Goal: Task Accomplishment & Management: Use online tool/utility

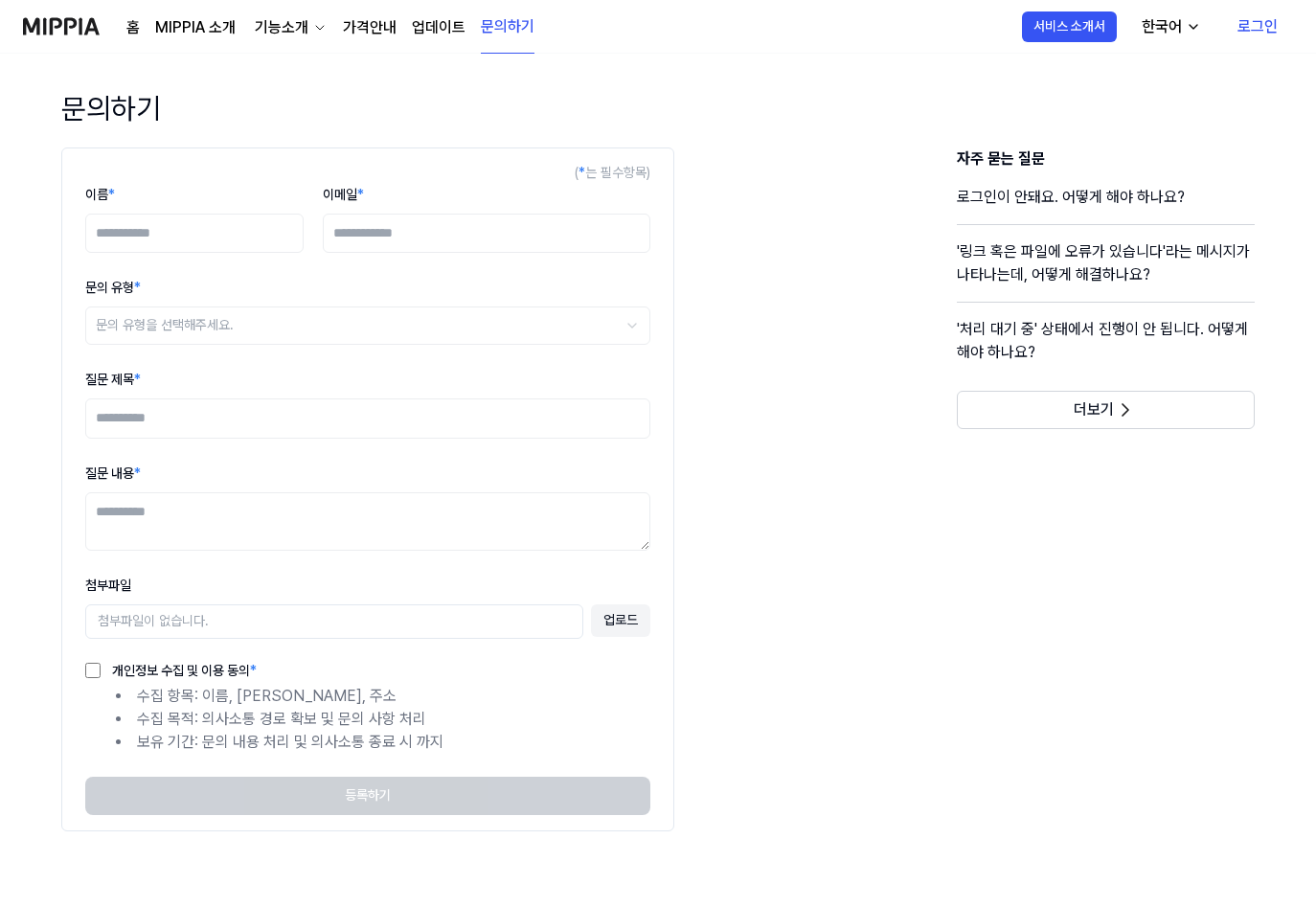
drag, startPoint x: 1266, startPoint y: 29, endPoint x: 1243, endPoint y: 41, distance: 25.9
click at [1266, 29] on link "로그인" at bounding box center [1257, 27] width 71 height 54
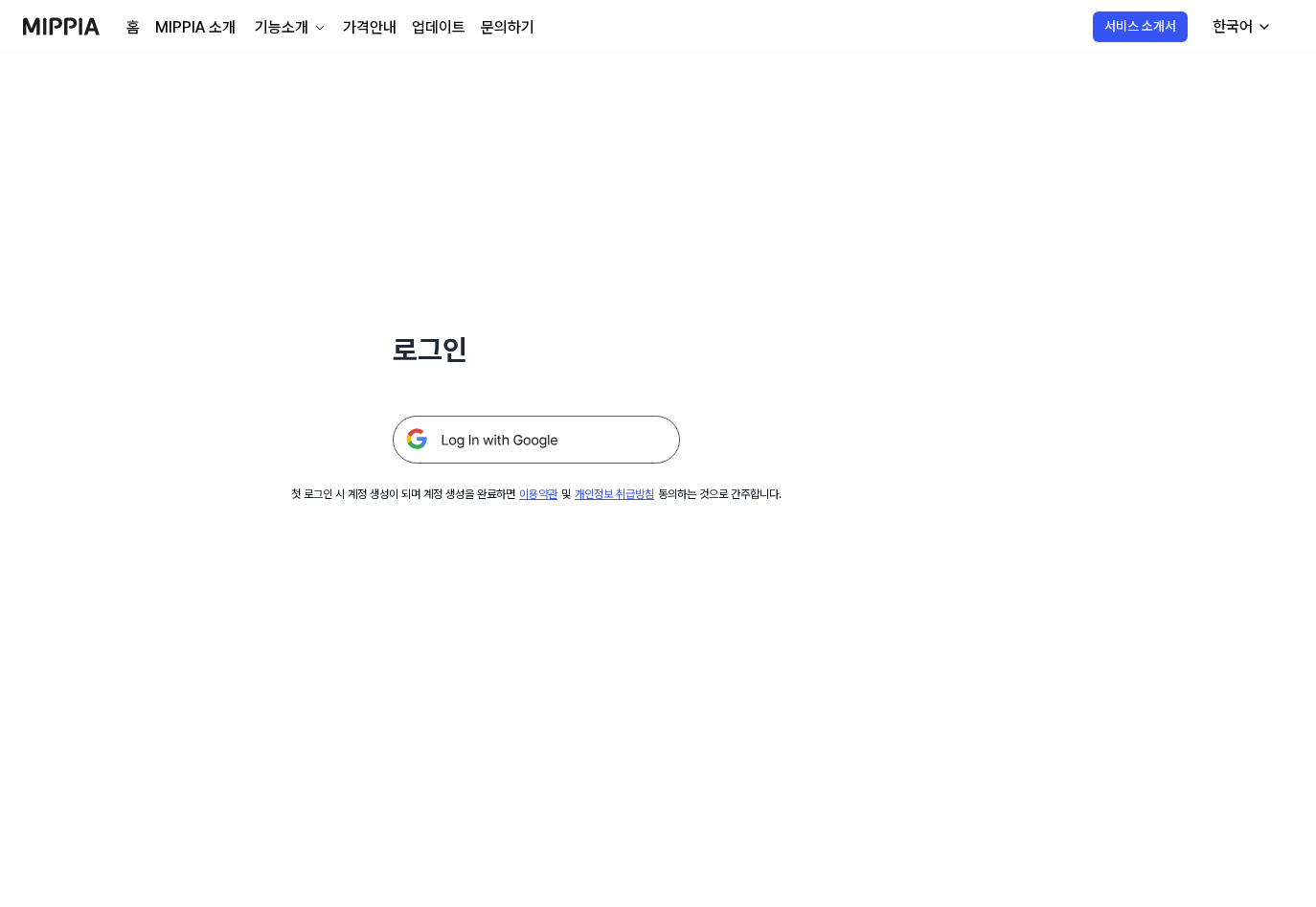
click at [512, 431] on img at bounding box center [536, 440] width 287 height 48
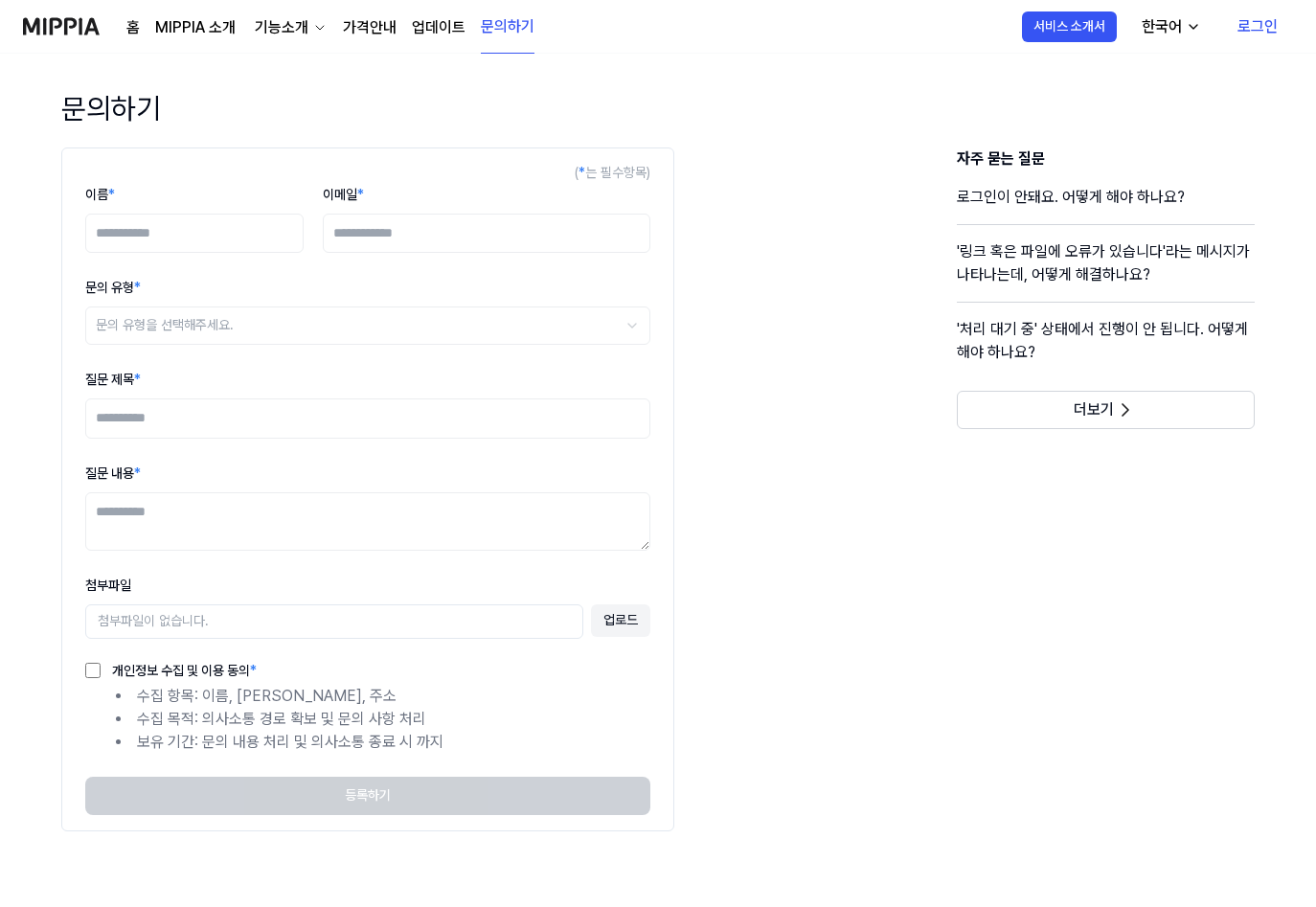
click at [52, 30] on img at bounding box center [61, 27] width 77 height 53
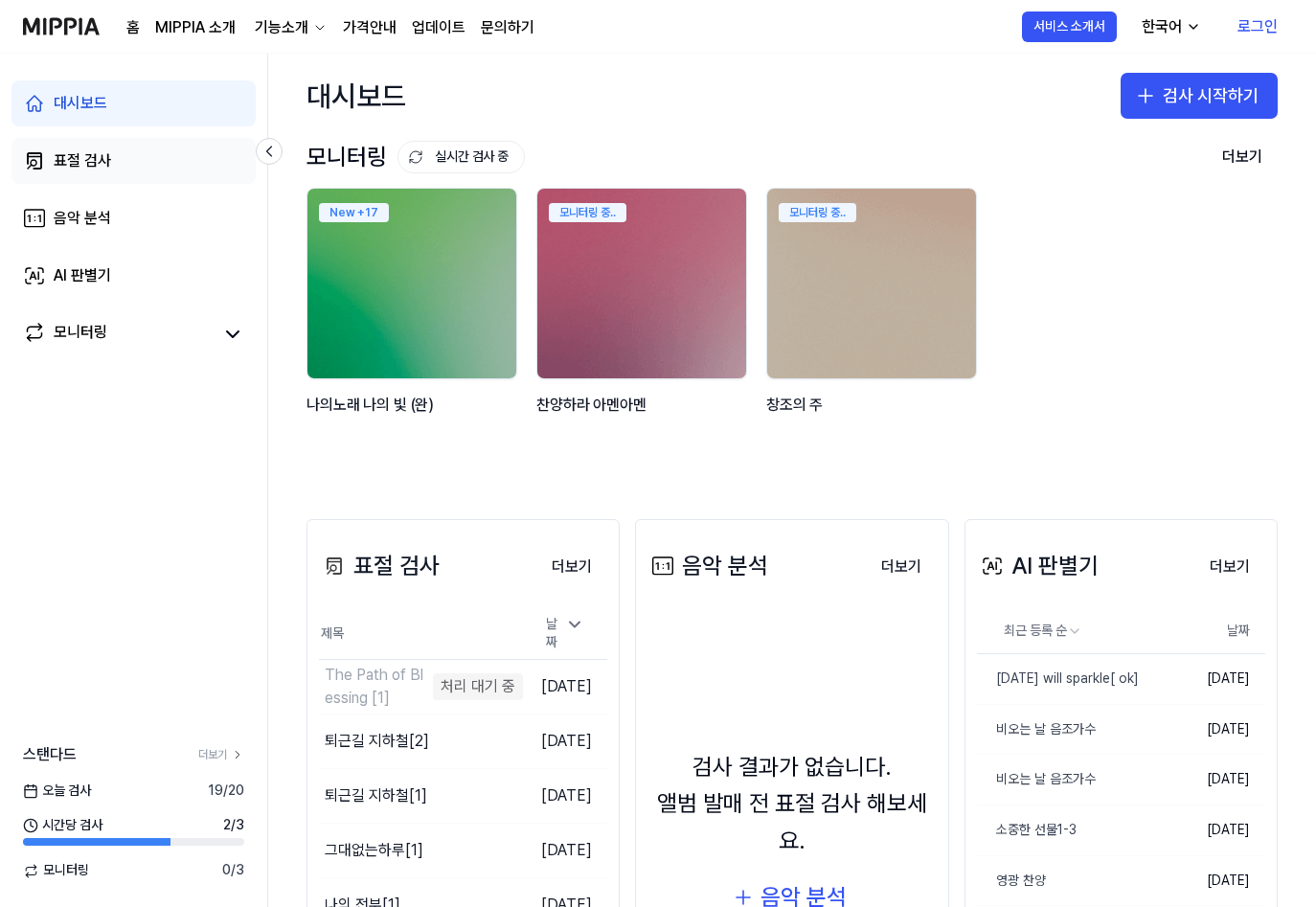
click at [73, 143] on link "표절 검사" at bounding box center [134, 160] width 244 height 46
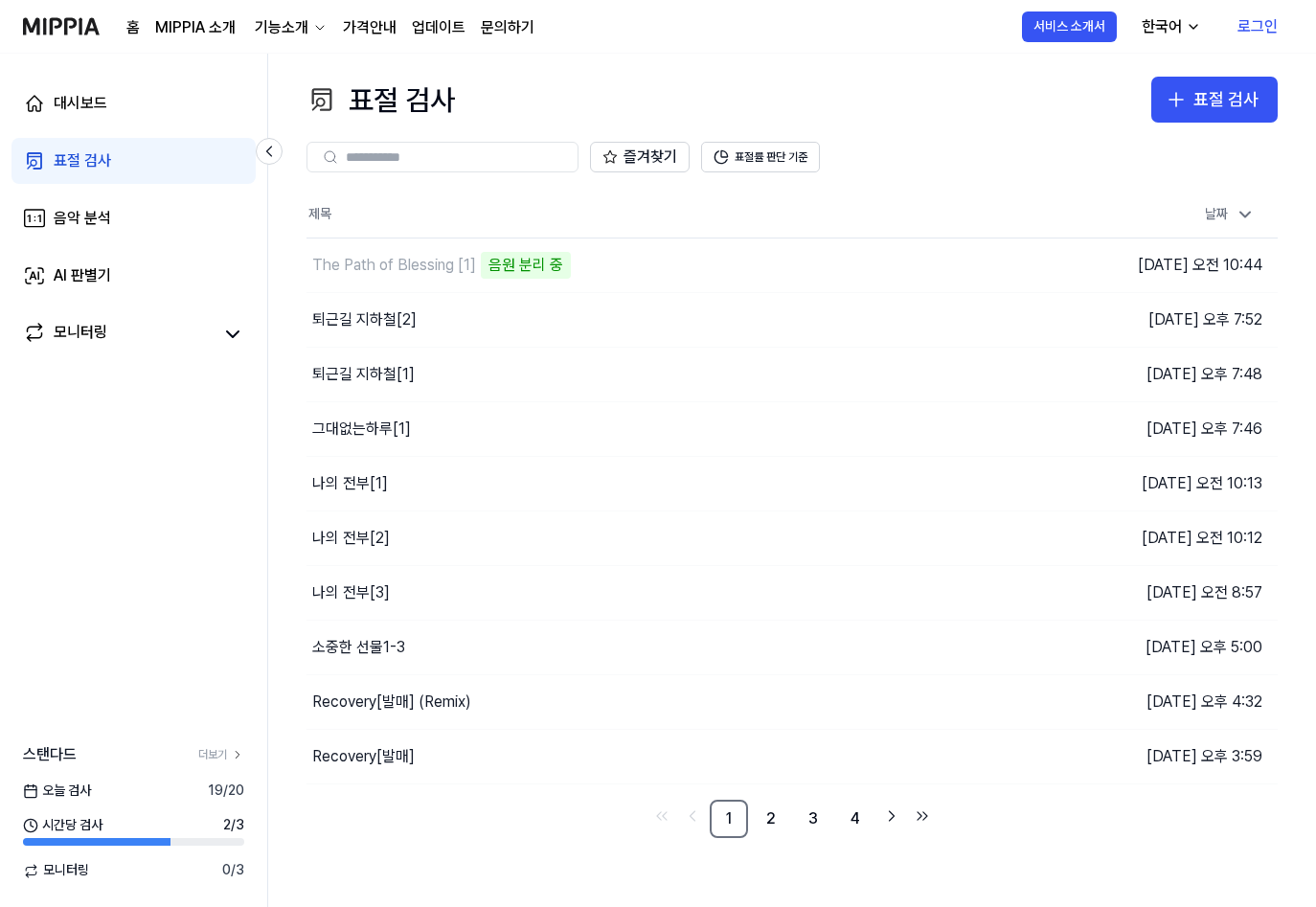
click at [73, 160] on div "표절 검사" at bounding box center [83, 160] width 57 height 23
click at [1224, 96] on div "표절 검사" at bounding box center [1226, 100] width 65 height 28
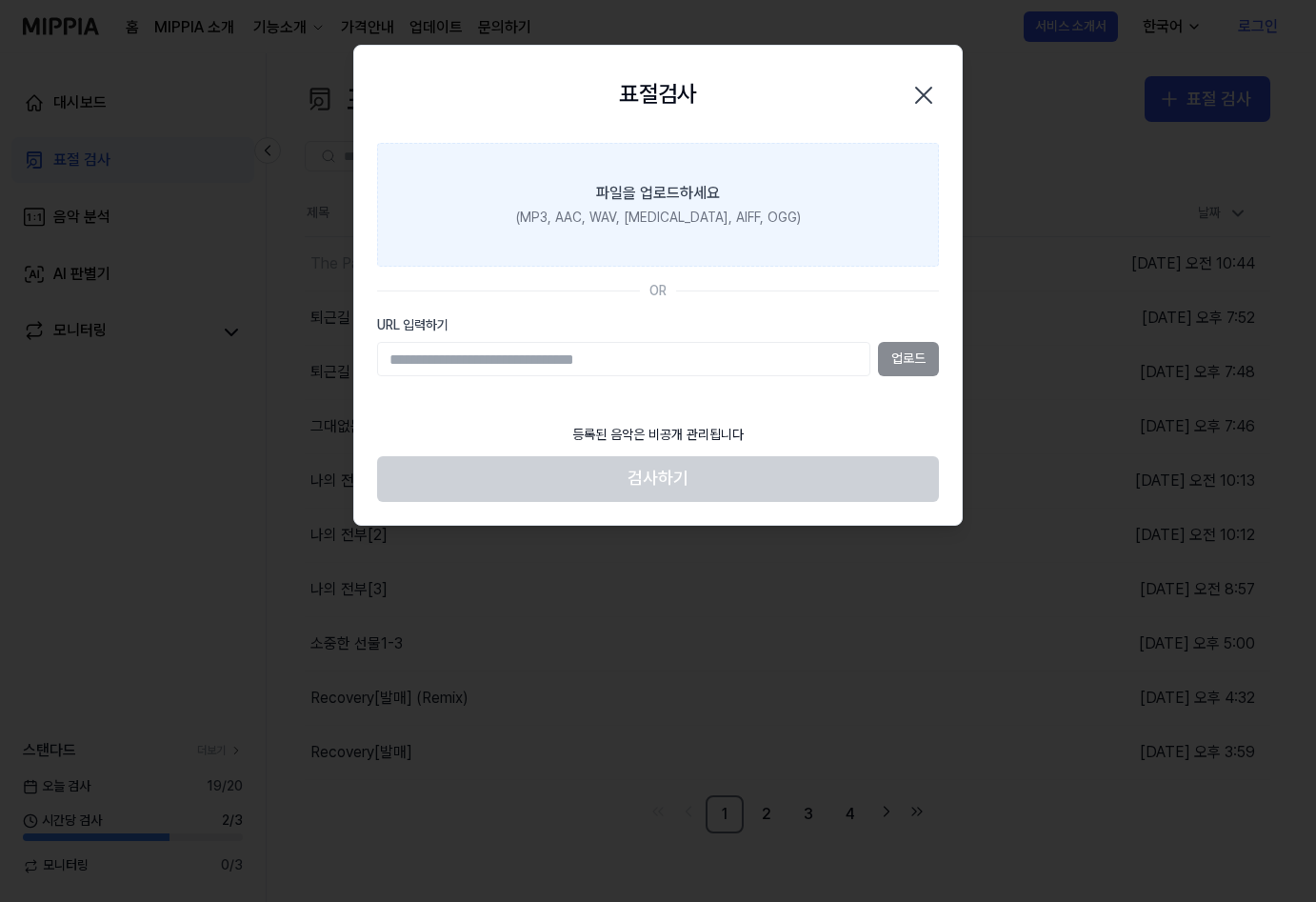
click at [664, 199] on div "파일을 업로드하세요" at bounding box center [658, 194] width 124 height 23
click at [0, 0] on input "파일을 업로드하세요 (MP3, AAC, WAV, FLAC, AIFF, OGG)" at bounding box center [0, 0] width 0 height 0
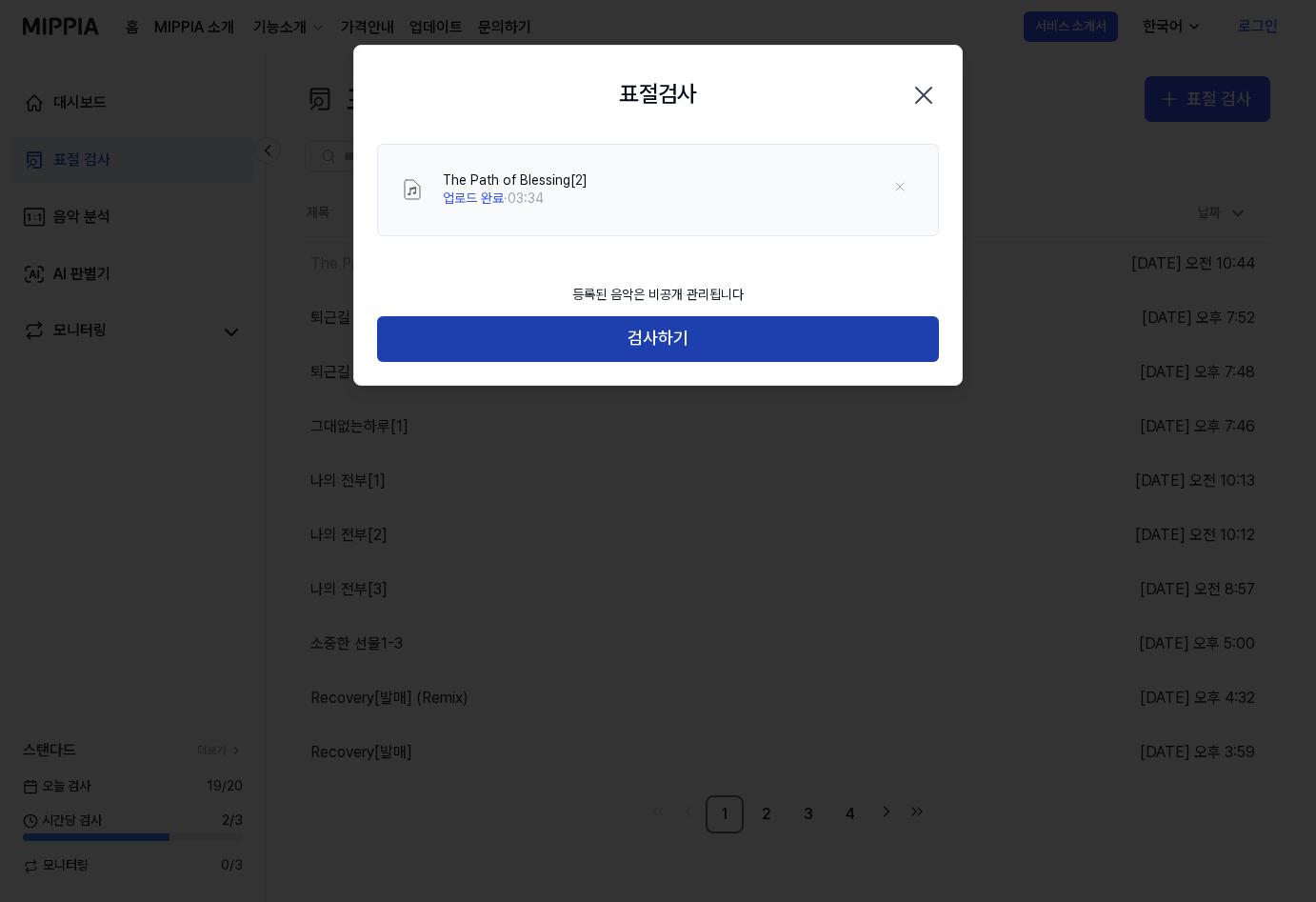
click at [734, 342] on button "검사하기" at bounding box center [658, 338] width 562 height 46
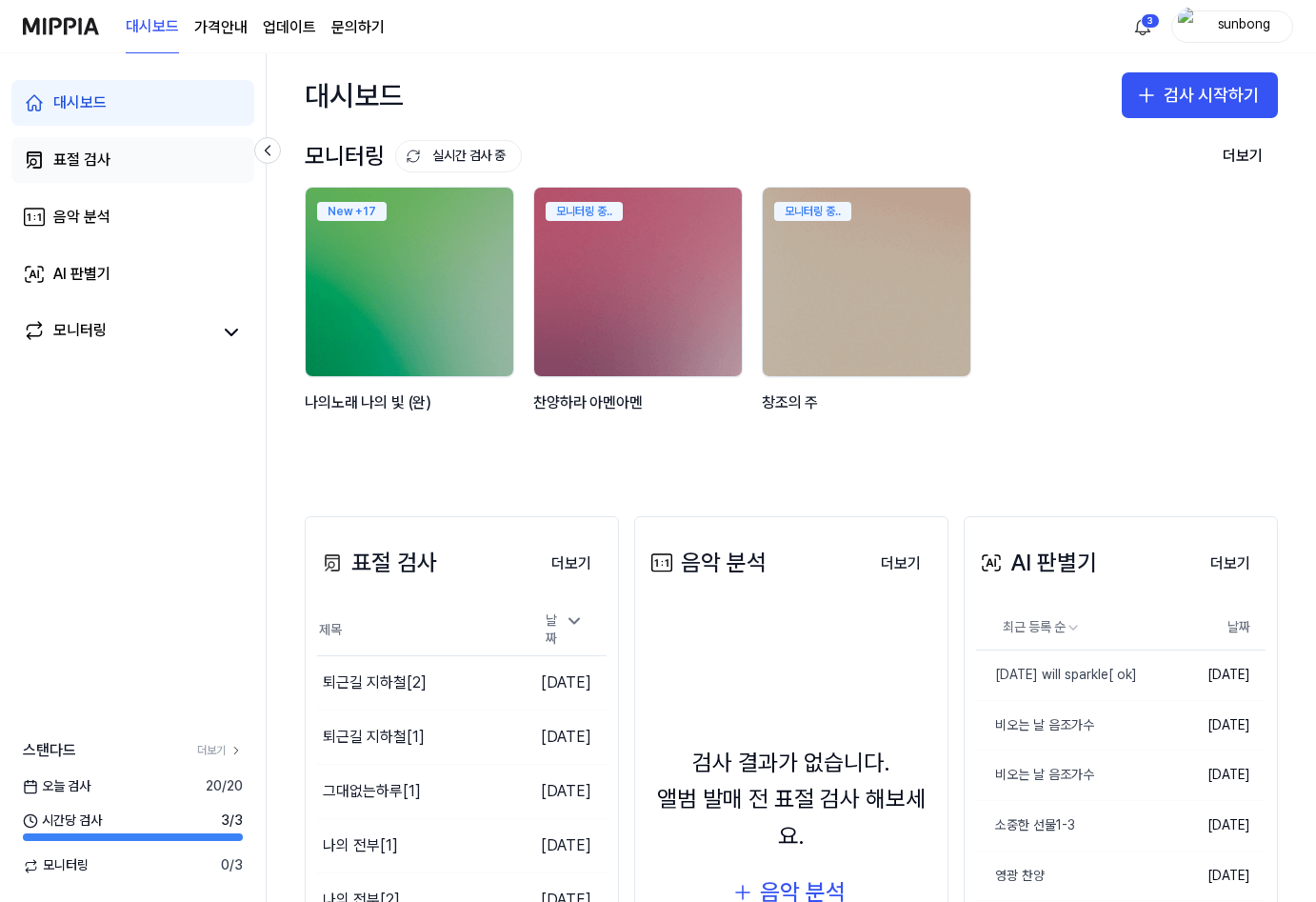
click at [75, 152] on div "표절 검사" at bounding box center [82, 159] width 57 height 23
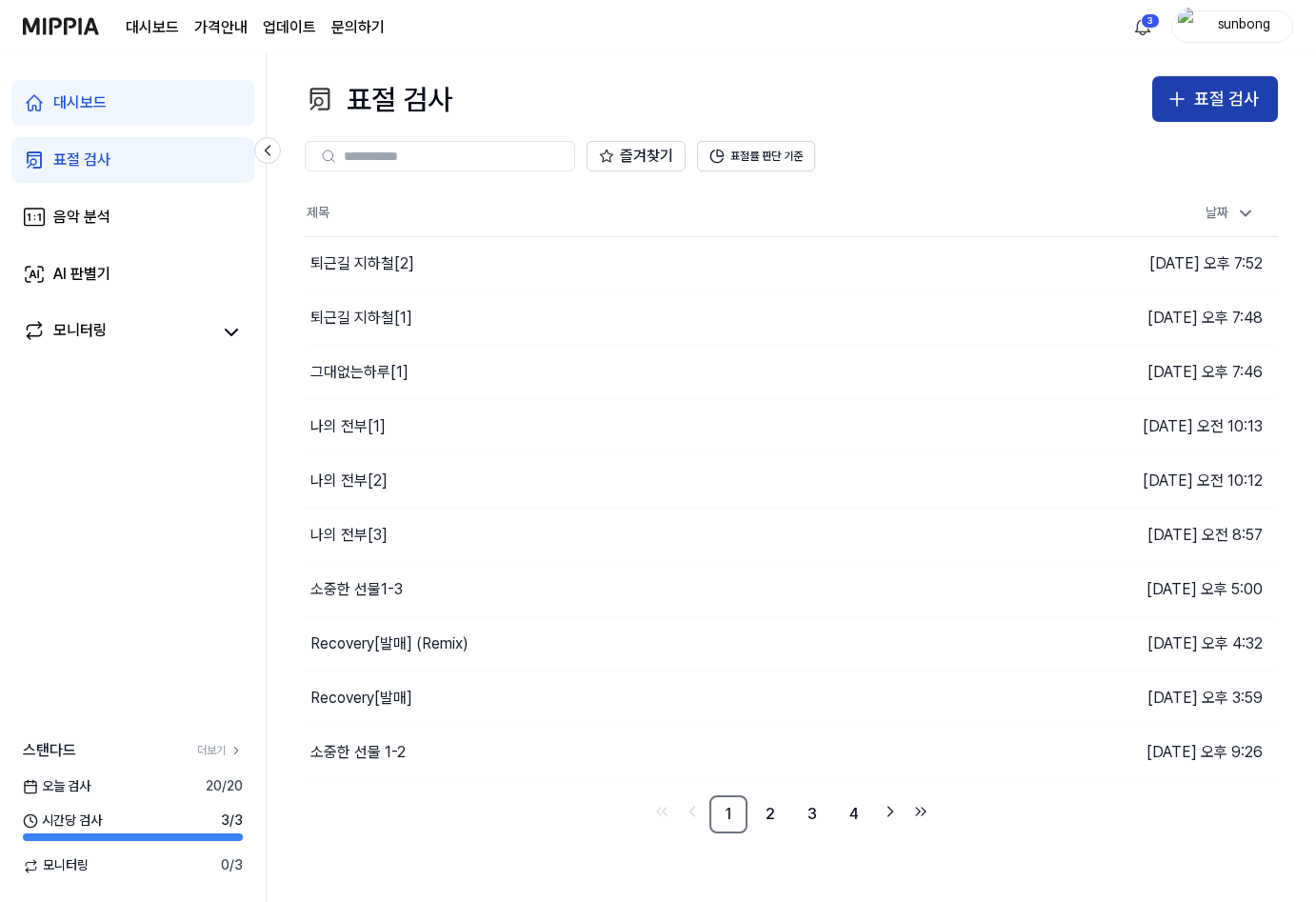
click at [1253, 95] on div "표절 검사" at bounding box center [1227, 100] width 65 height 27
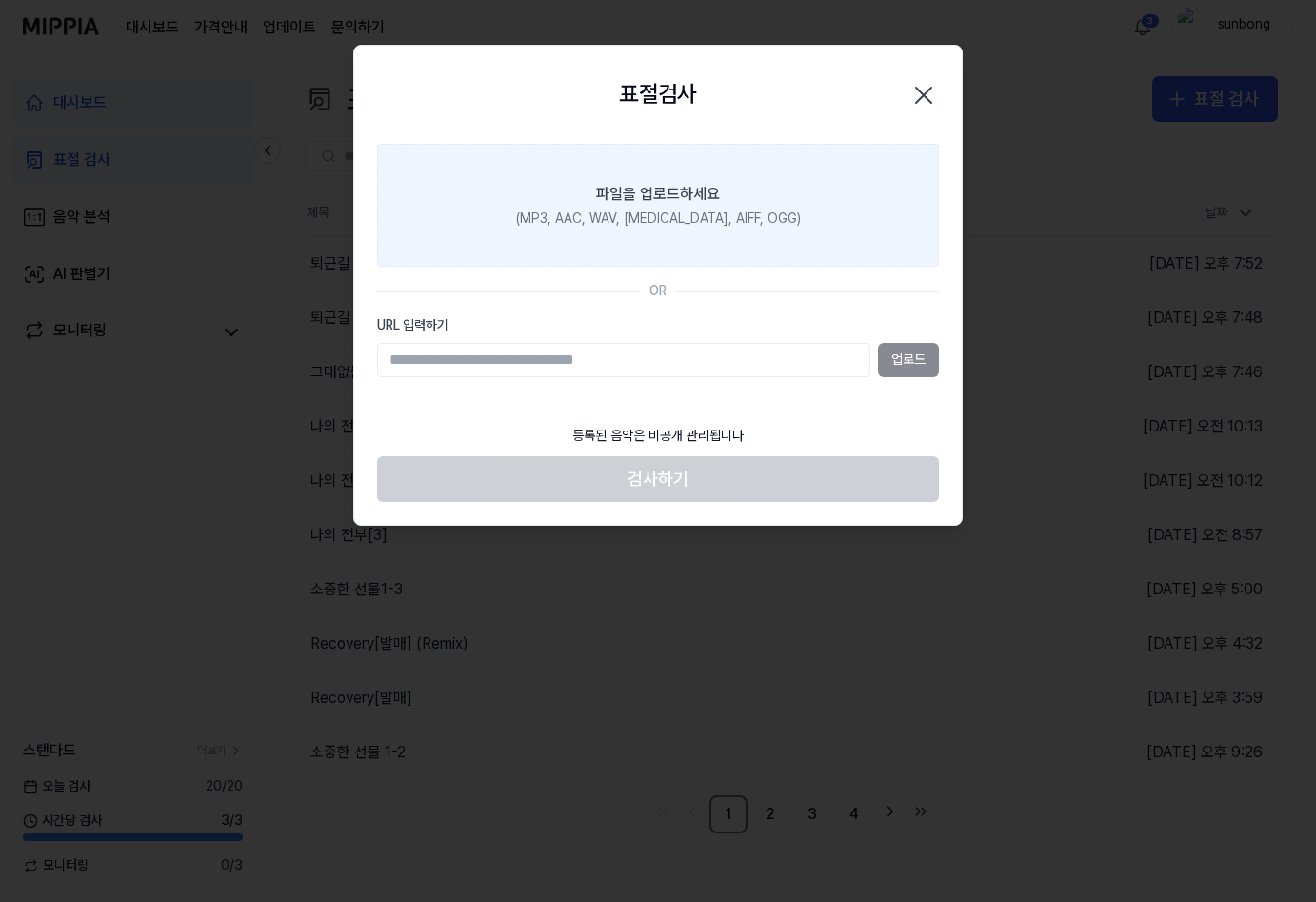
click at [680, 211] on div "(MP3, AAC, WAV, FLAC, AIFF, OGG)" at bounding box center [658, 218] width 285 height 19
click at [0, 0] on input "파일을 업로드하세요 (MP3, AAC, WAV, FLAC, AIFF, OGG)" at bounding box center [0, 0] width 0 height 0
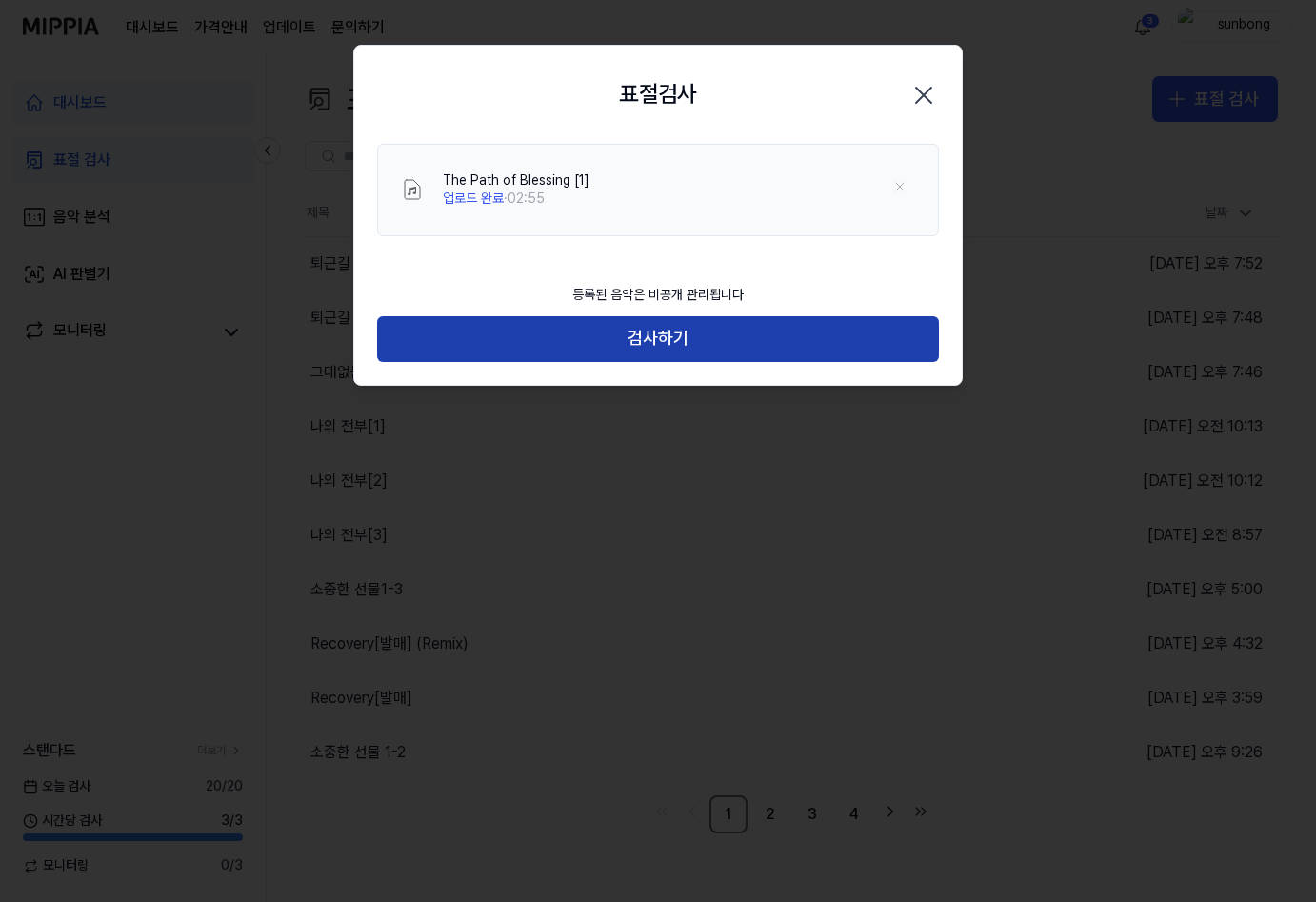
click at [703, 338] on button "검사하기" at bounding box center [658, 338] width 562 height 46
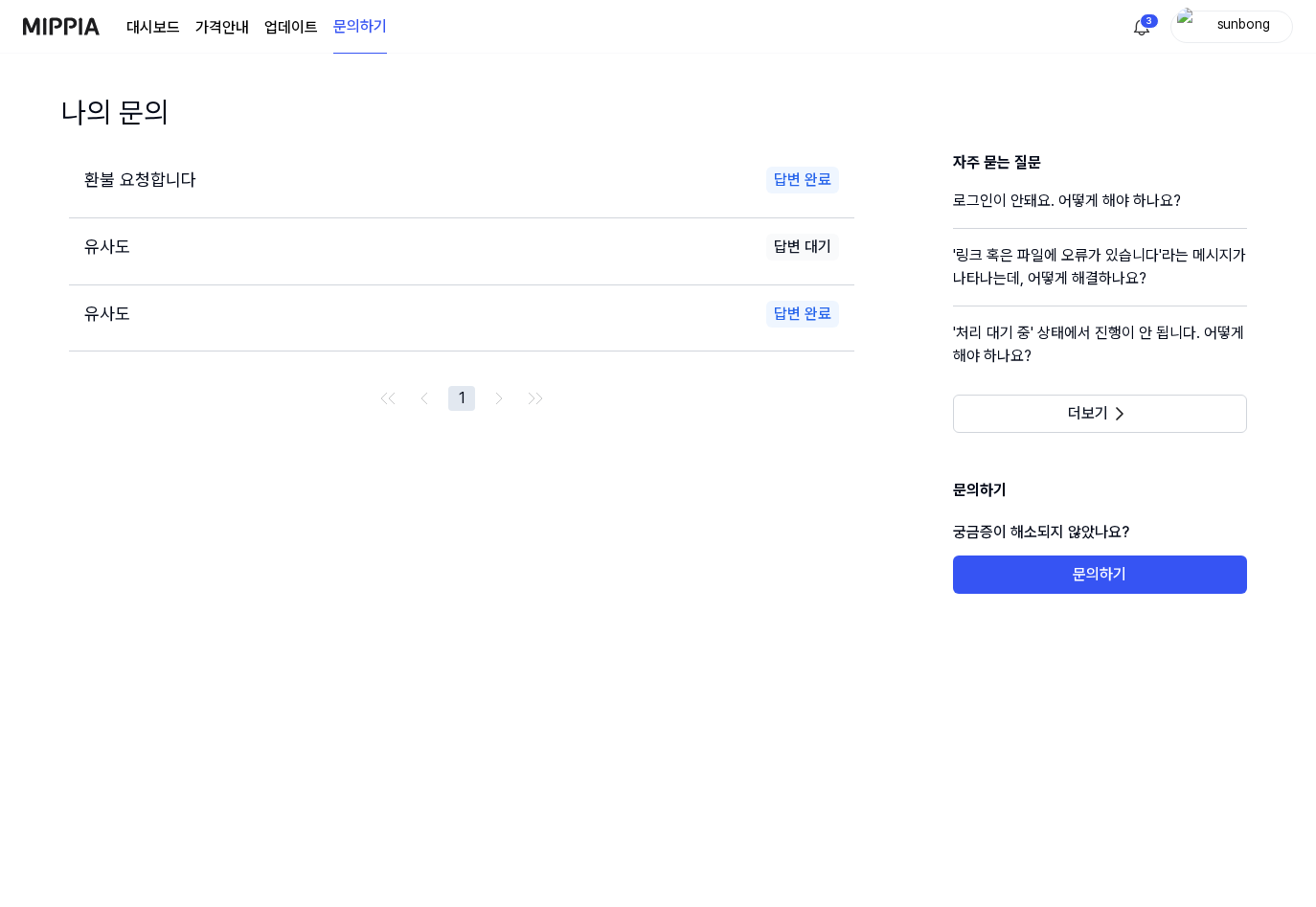
click at [46, 28] on img at bounding box center [61, 27] width 77 height 53
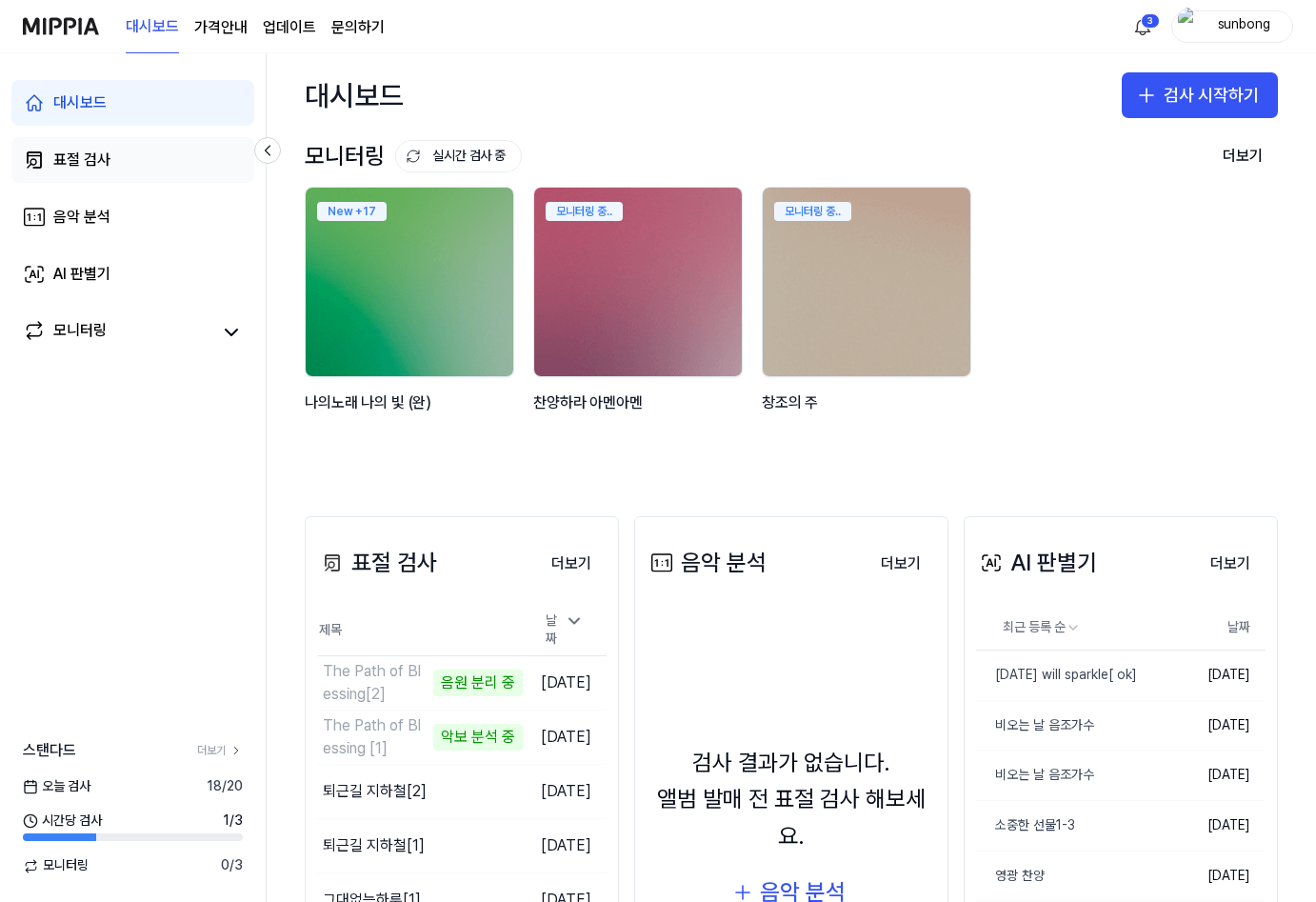
click at [76, 164] on div "표절 검사" at bounding box center [82, 159] width 57 height 23
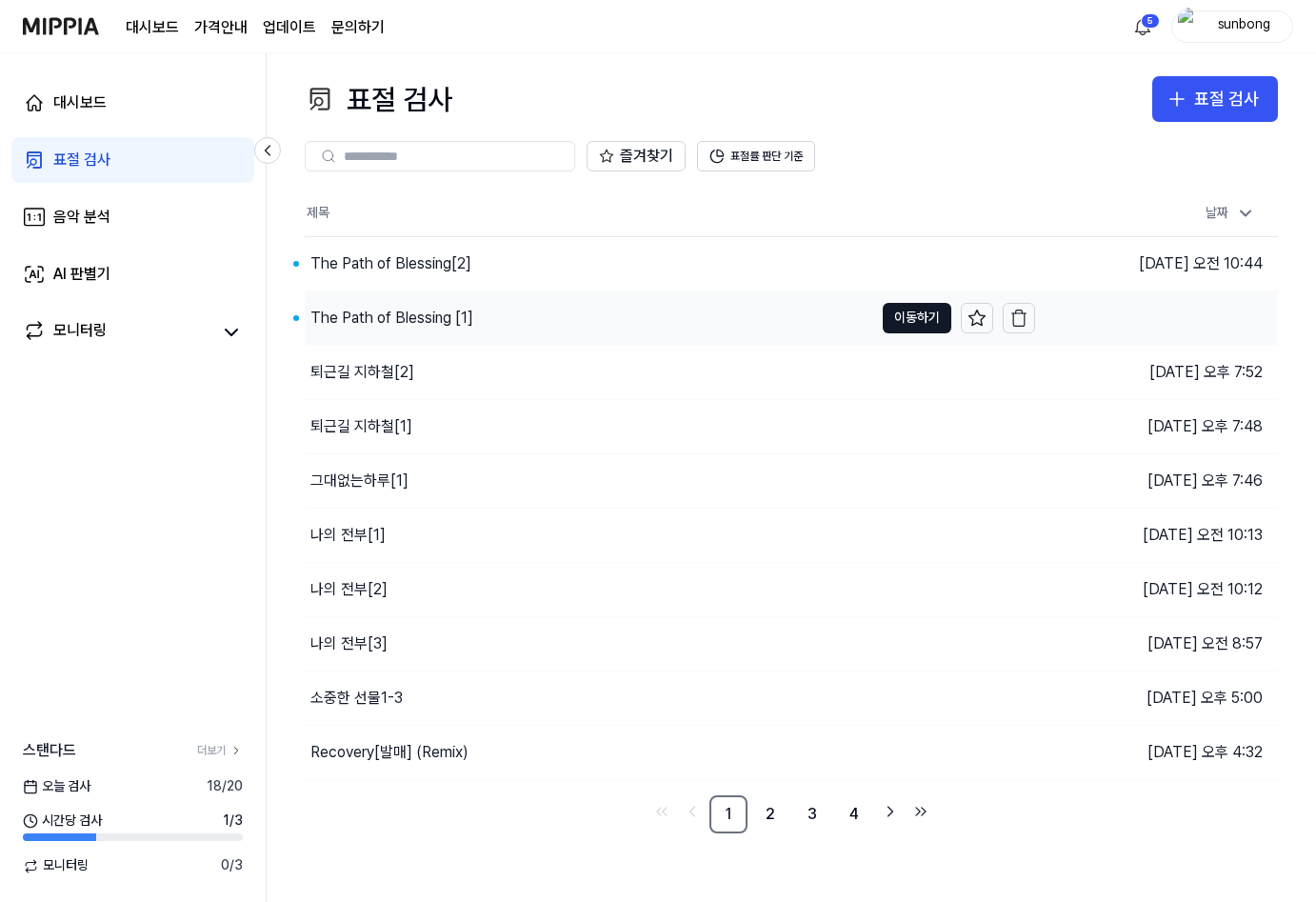
click at [431, 325] on div "The Path of Blessing [1]" at bounding box center [391, 317] width 162 height 23
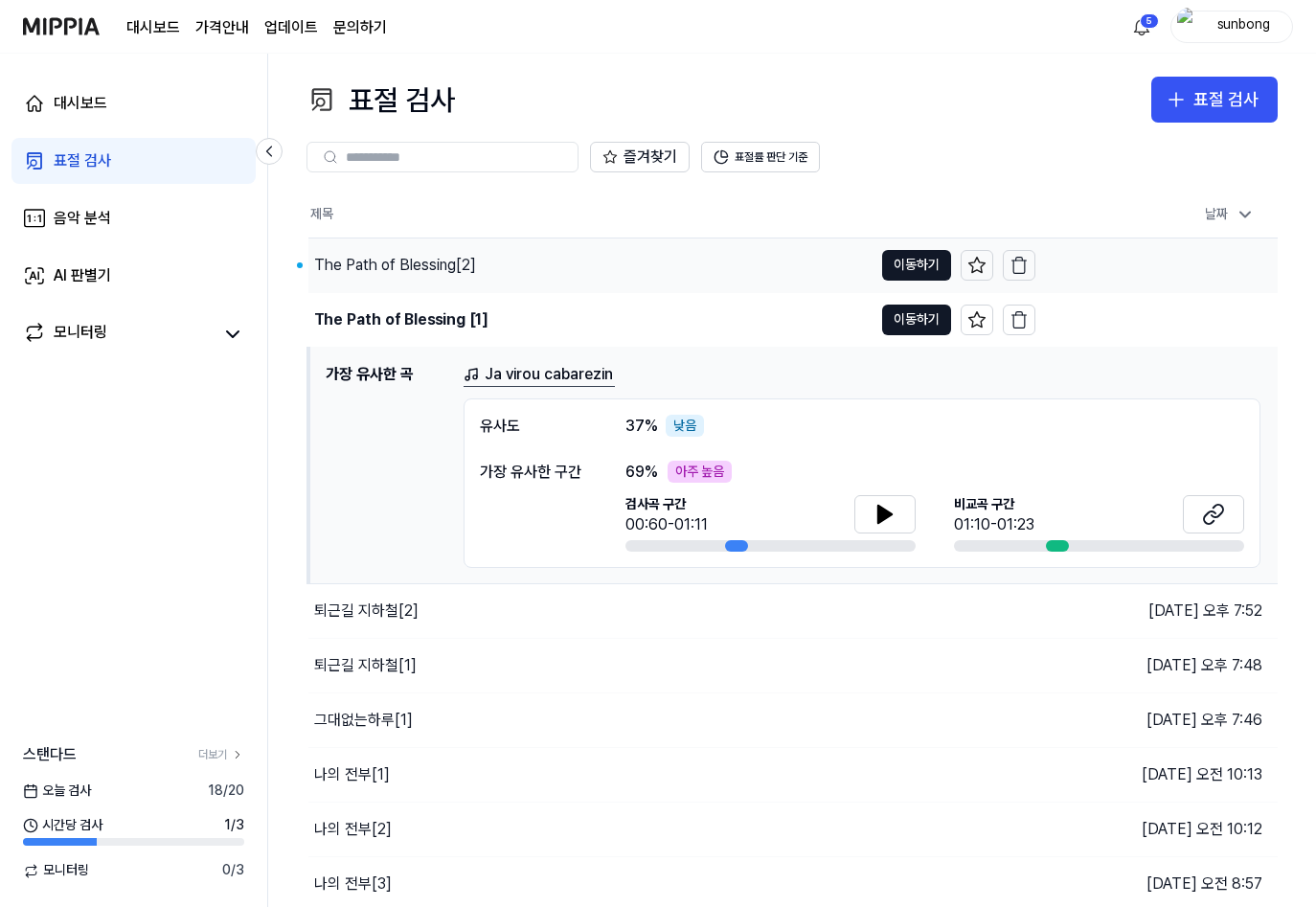
click at [434, 261] on div "The Path of Blessing[2]" at bounding box center [394, 265] width 162 height 23
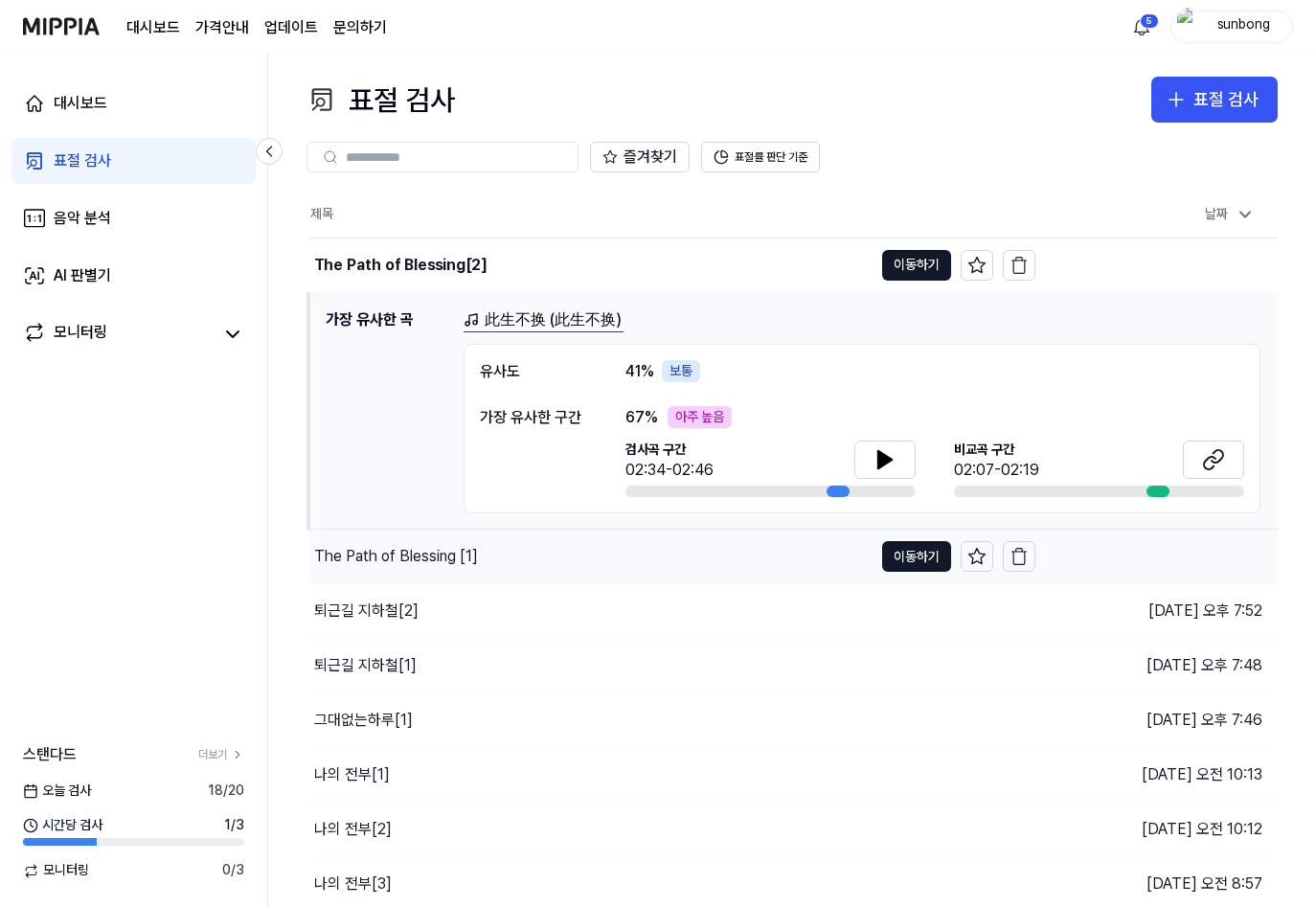
click at [417, 564] on div "The Path of Blessing [1]" at bounding box center [395, 556] width 163 height 23
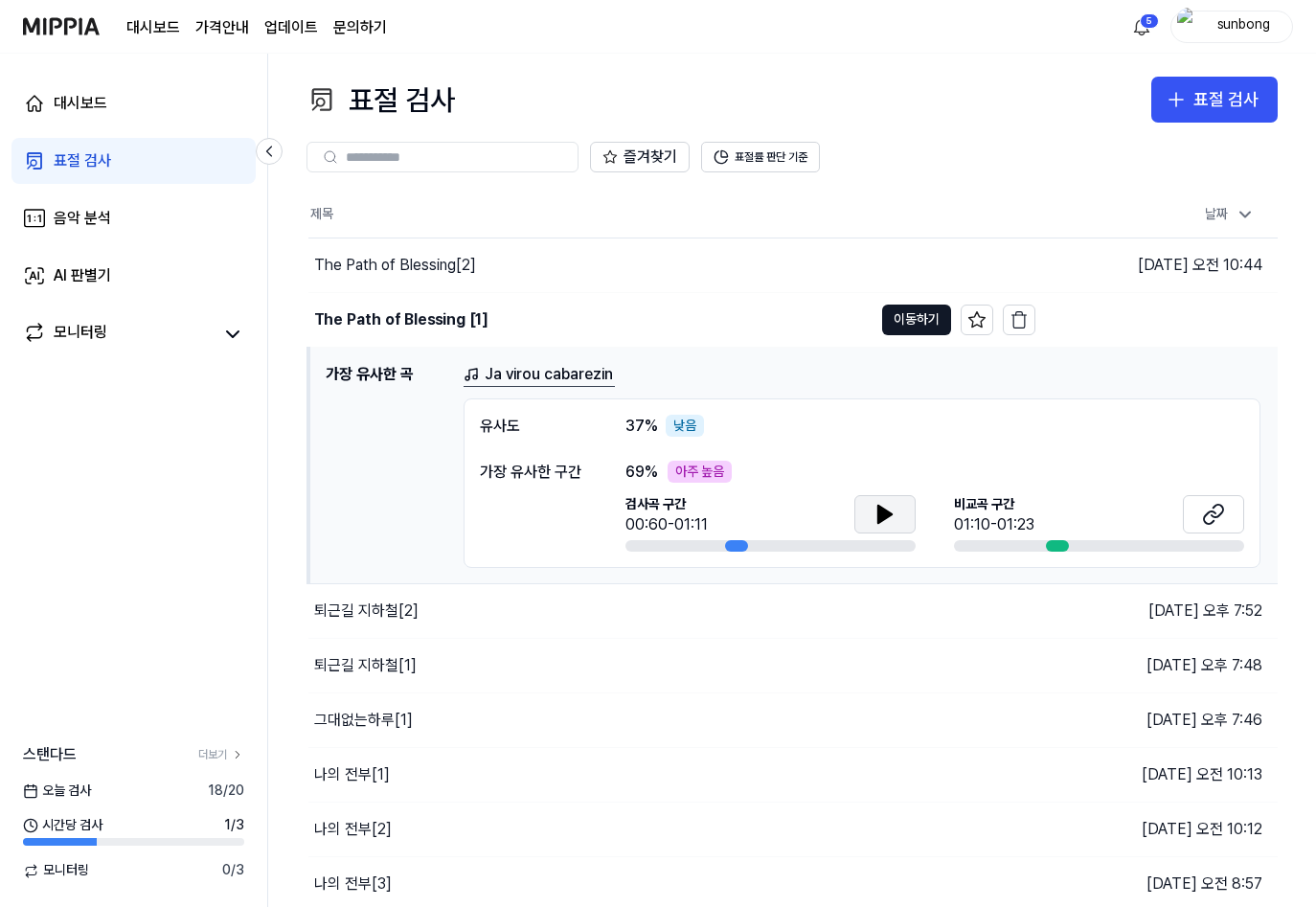
click at [886, 513] on icon at bounding box center [885, 514] width 14 height 18
click at [884, 514] on icon at bounding box center [884, 514] width 23 height 23
